Goal: Check status: Check status

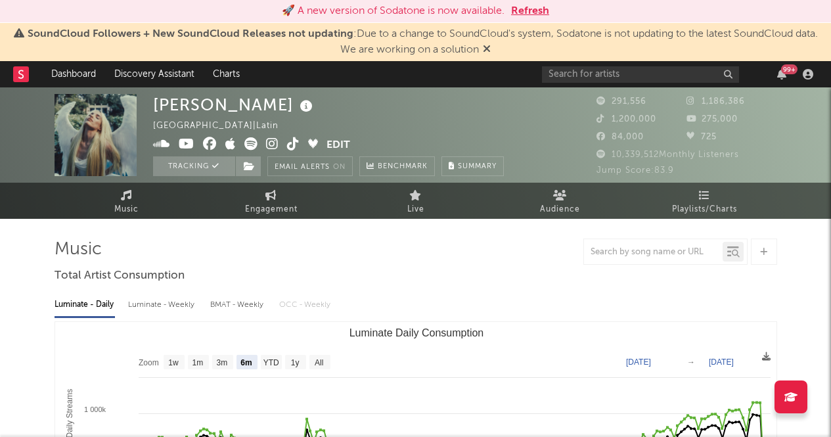
select select "6m"
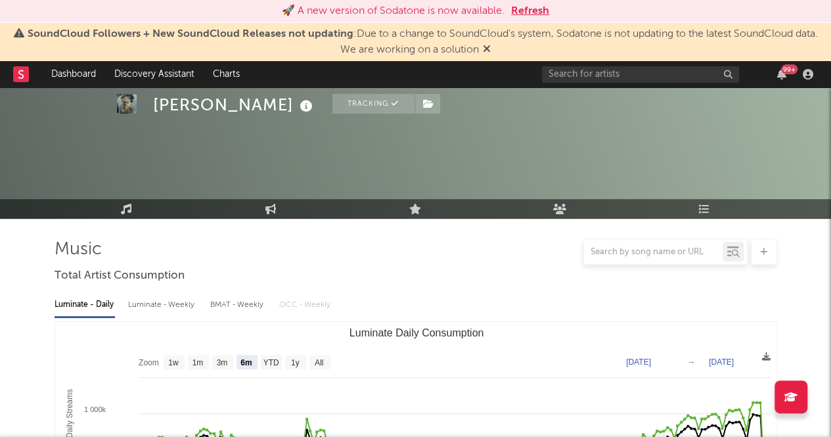
scroll to position [215, 0]
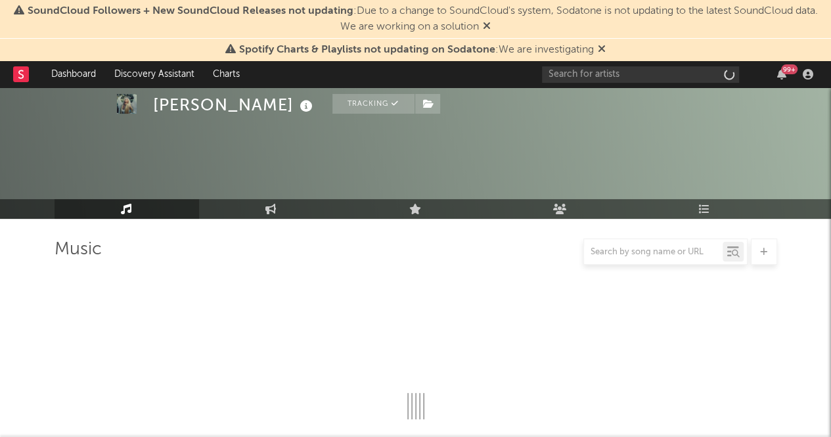
scroll to position [165, 0]
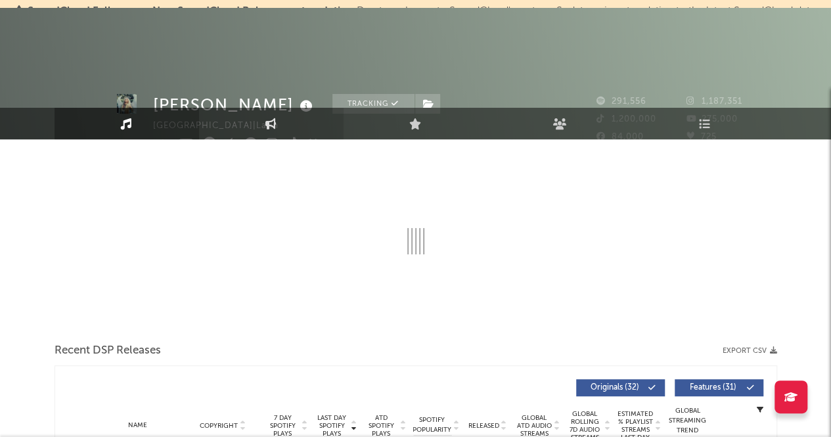
select select "6m"
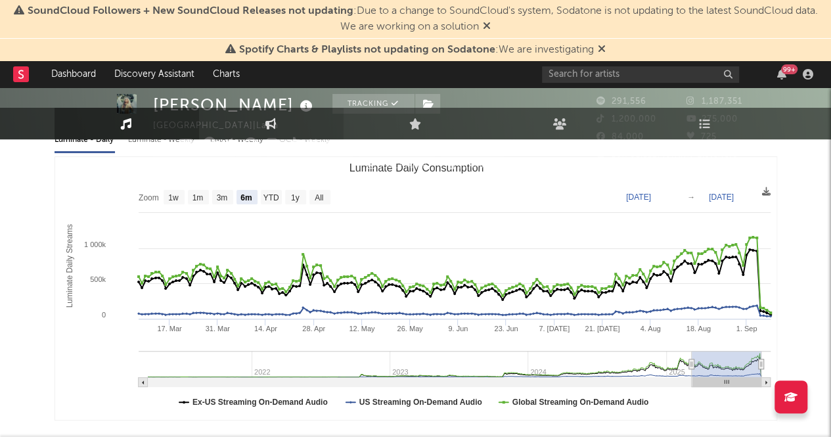
scroll to position [11, 0]
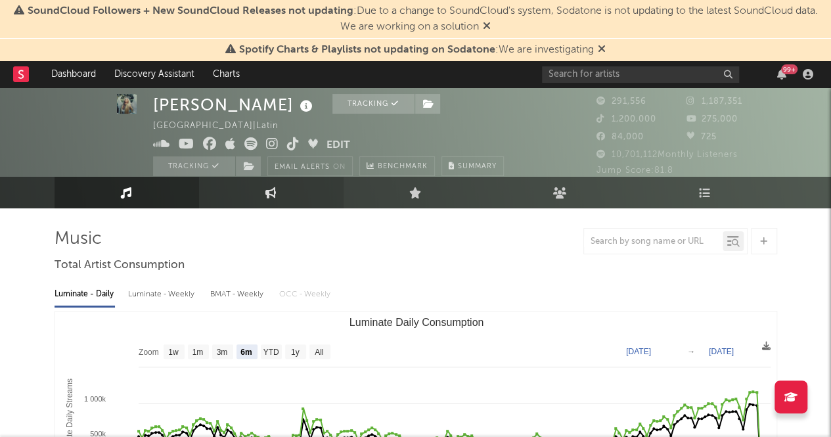
click at [265, 199] on link "Engagement" at bounding box center [271, 193] width 144 height 32
select select "1w"
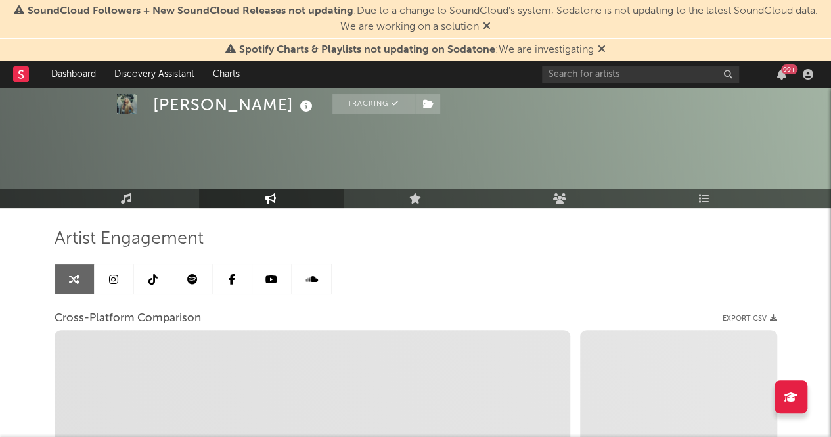
scroll to position [174, 0]
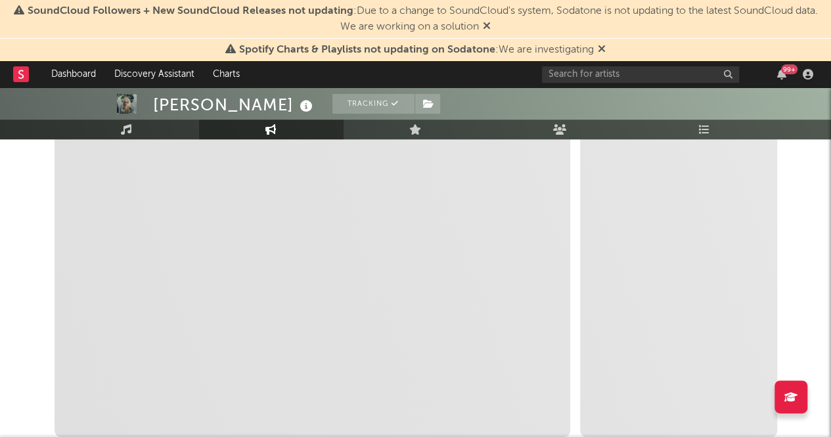
select select "1m"
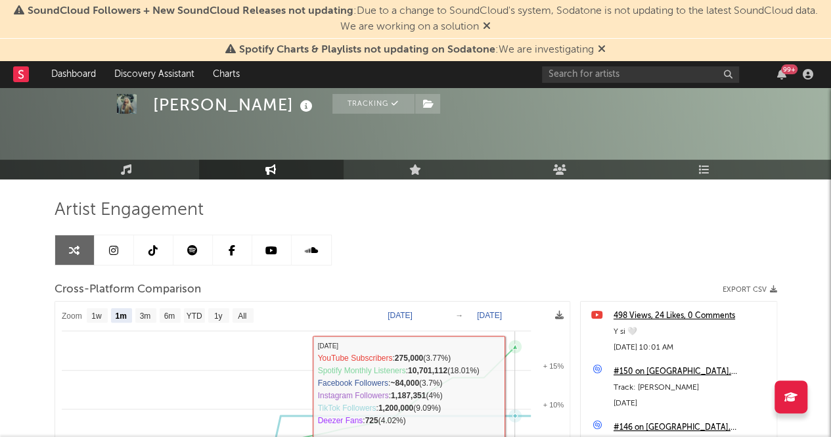
scroll to position [32, 0]
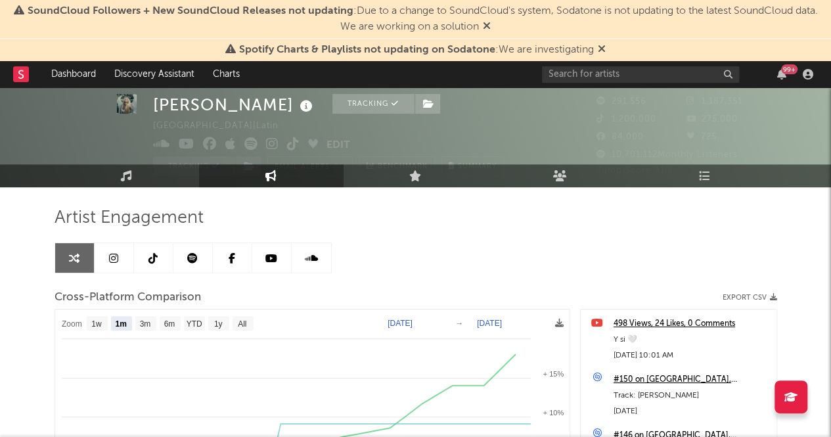
click at [110, 260] on icon at bounding box center [113, 258] width 9 height 11
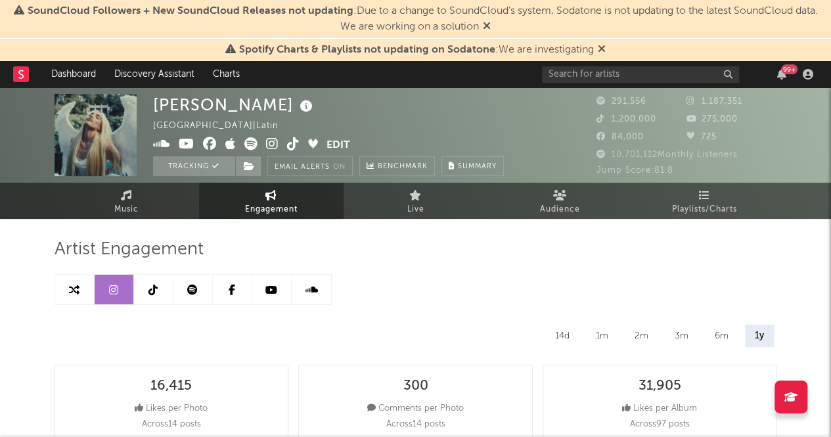
select select "6m"
